Goal: Navigation & Orientation: Find specific page/section

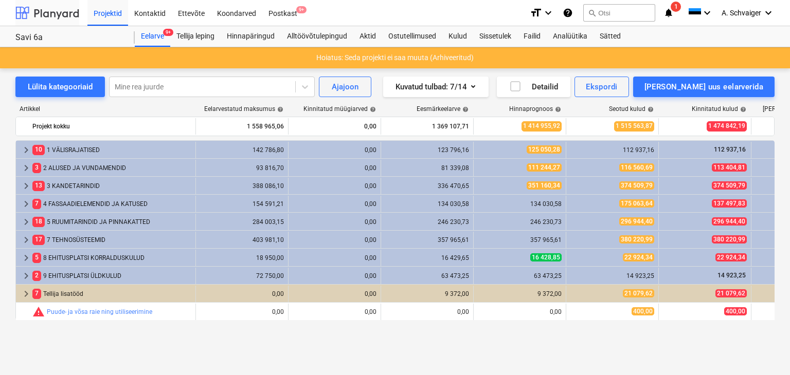
click at [41, 13] on div at bounding box center [47, 13] width 64 height 26
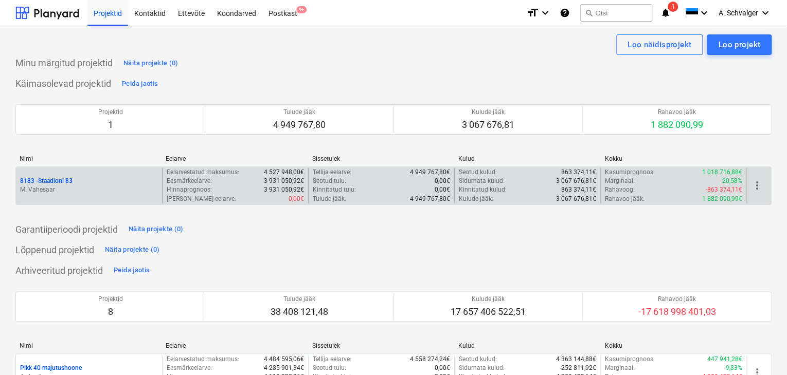
click at [96, 182] on div "8183 - Staadioni 83" at bounding box center [89, 181] width 138 height 9
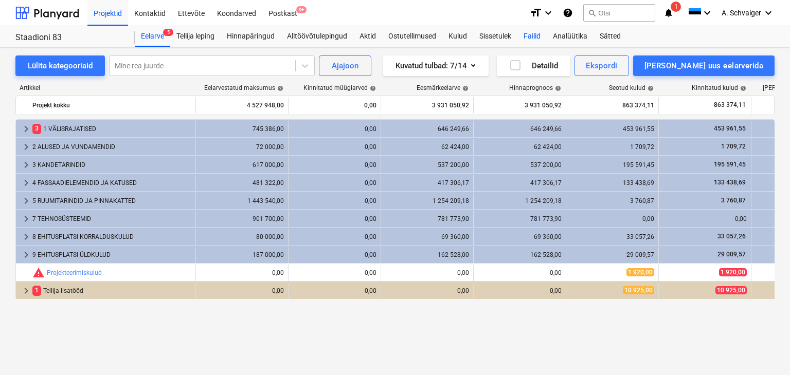
click at [538, 34] on div "Failid" at bounding box center [531, 36] width 29 height 21
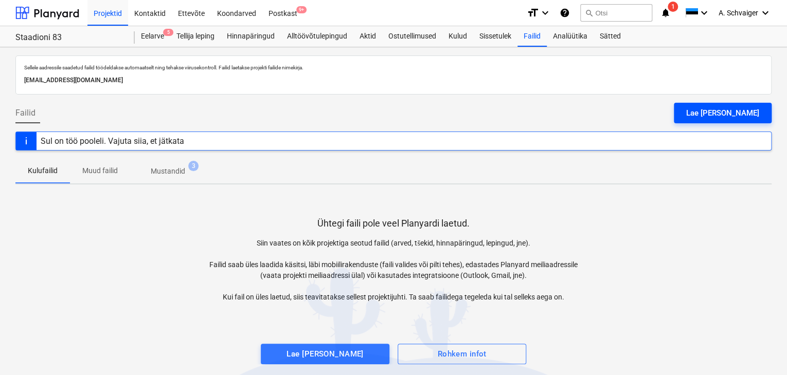
click at [714, 111] on div "Lae [PERSON_NAME]" at bounding box center [722, 112] width 73 height 13
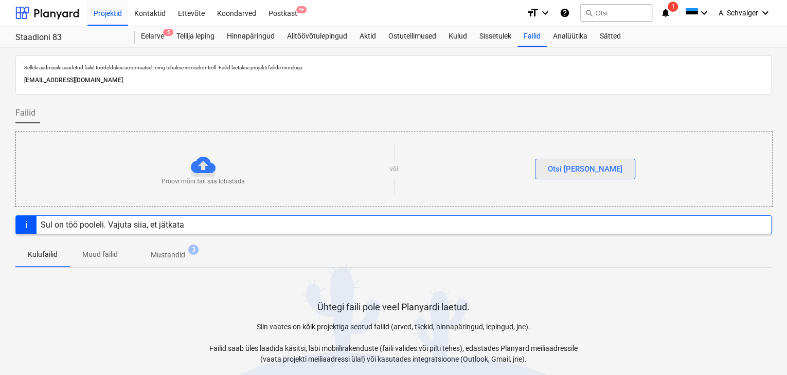
click at [589, 171] on div "Otsi [PERSON_NAME]" at bounding box center [585, 168] width 75 height 13
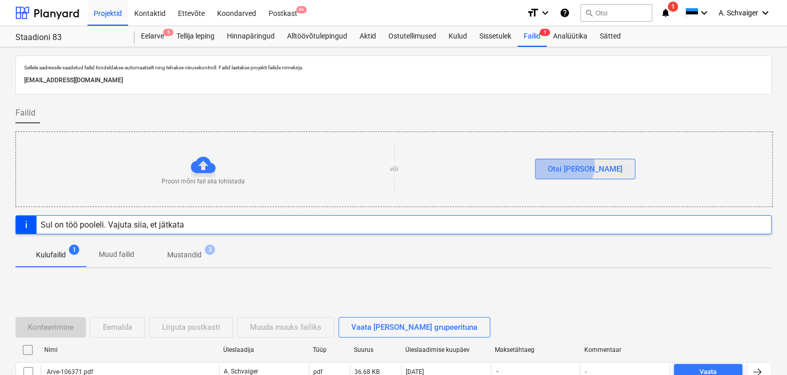
click at [583, 165] on div "Otsi [PERSON_NAME]" at bounding box center [585, 168] width 75 height 13
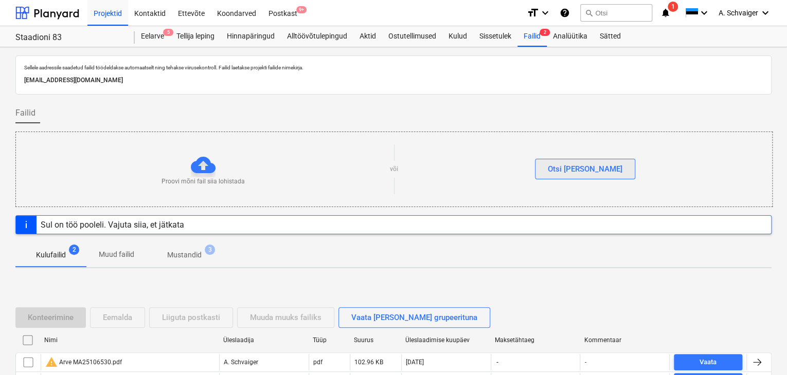
click at [577, 168] on div "Otsi [PERSON_NAME]" at bounding box center [585, 168] width 75 height 13
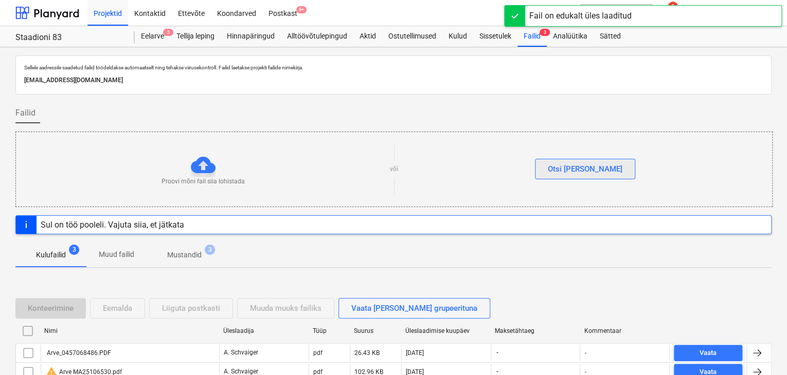
click at [583, 169] on div "Otsi [PERSON_NAME]" at bounding box center [585, 168] width 75 height 13
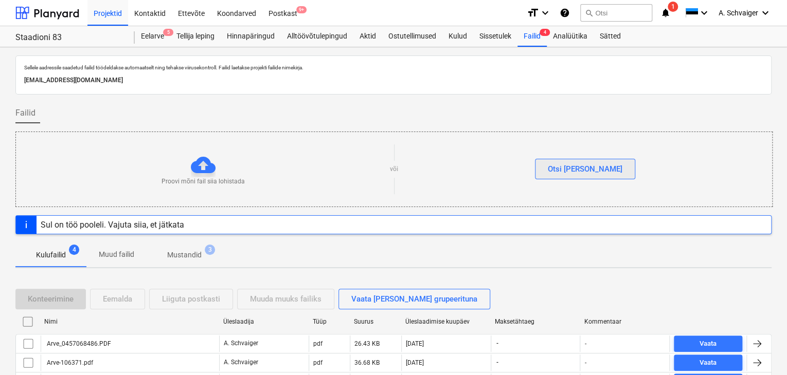
click at [600, 171] on button "Otsi [PERSON_NAME]" at bounding box center [585, 169] width 100 height 21
click at [588, 167] on div "Otsi [PERSON_NAME]" at bounding box center [585, 168] width 75 height 13
click at [576, 164] on div "Otsi [PERSON_NAME]" at bounding box center [585, 168] width 75 height 13
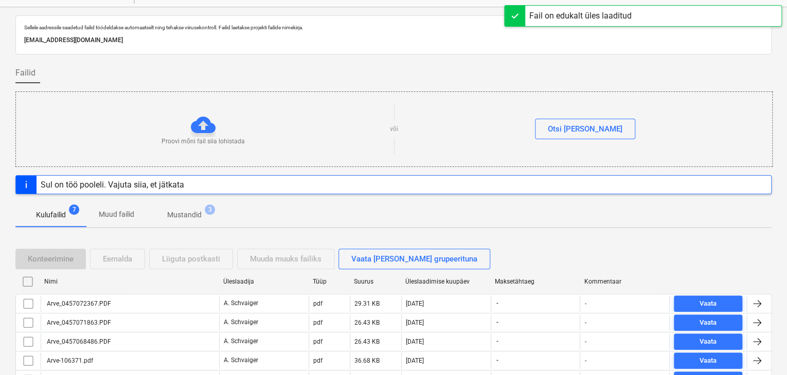
scroll to position [103, 0]
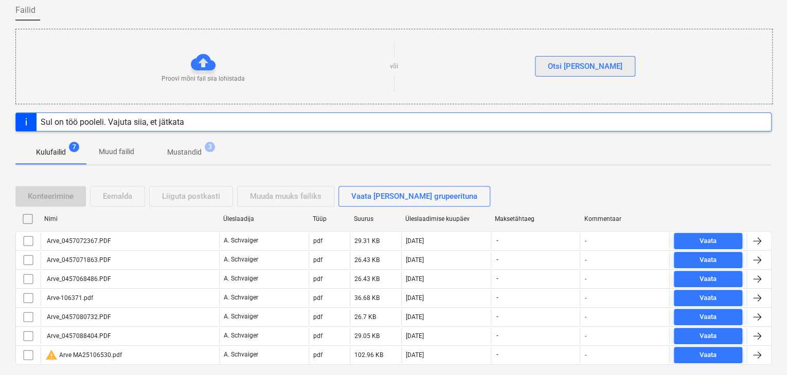
click at [580, 63] on div "Otsi [PERSON_NAME]" at bounding box center [585, 66] width 75 height 13
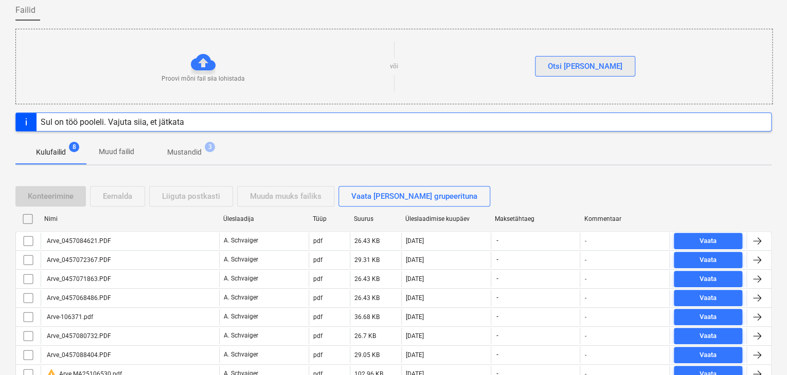
click at [576, 64] on div "Otsi [PERSON_NAME]" at bounding box center [585, 66] width 75 height 13
click at [588, 66] on div "Otsi [PERSON_NAME]" at bounding box center [585, 66] width 75 height 13
click at [592, 65] on div "Otsi [PERSON_NAME]" at bounding box center [585, 66] width 75 height 13
